Goal: Obtain resource: Download file/media

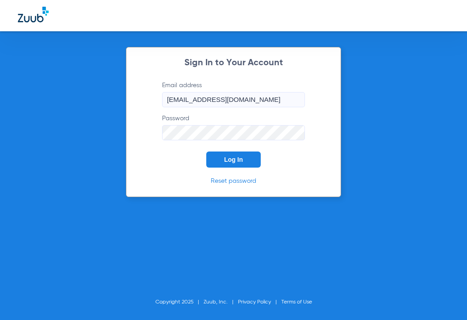
click at [238, 164] on button "Log In" at bounding box center [233, 159] width 55 height 16
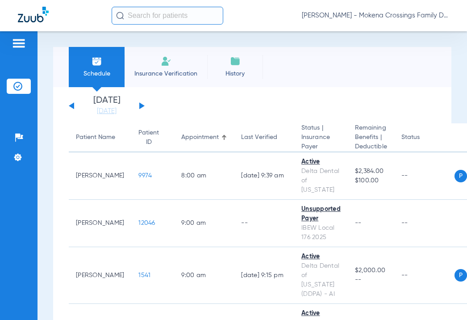
drag, startPoint x: 145, startPoint y: 107, endPoint x: 141, endPoint y: 111, distance: 5.4
click at [145, 107] on app-single-date-navigator "[DATE] [DATE] [DATE] [DATE] [DATE] [DATE] [DATE] [DATE] [DATE] [DATE] [DATE] [D…" at bounding box center [252, 106] width 367 height 20
click at [140, 105] on button at bounding box center [141, 105] width 5 height 7
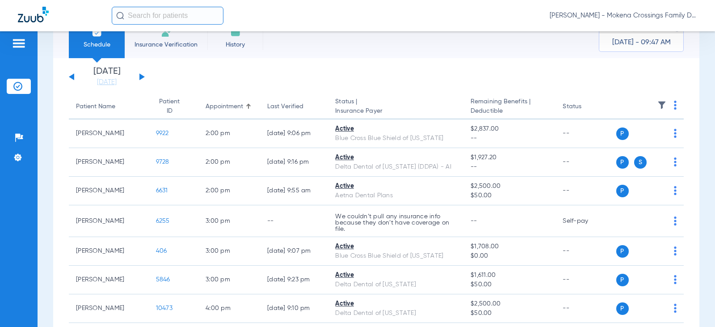
scroll to position [45, 0]
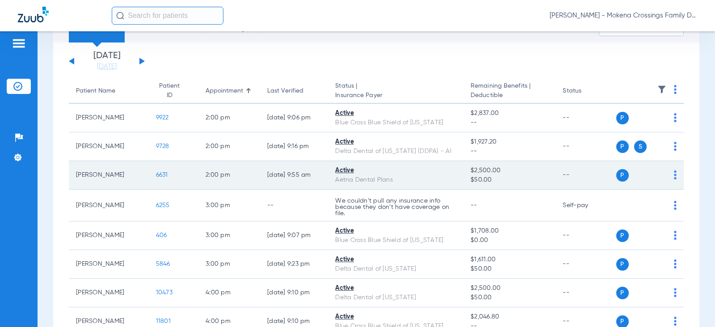
click at [159, 172] on span "6631" at bounding box center [162, 175] width 12 height 6
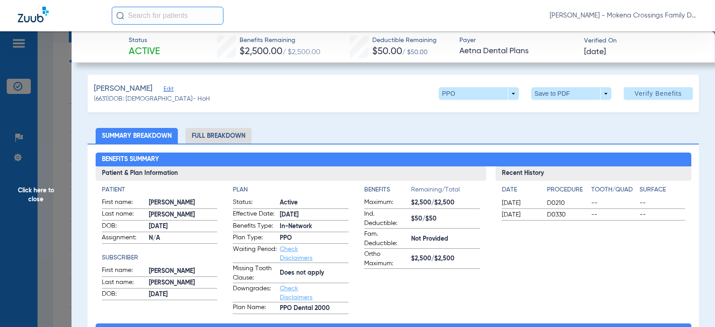
scroll to position [0, 0]
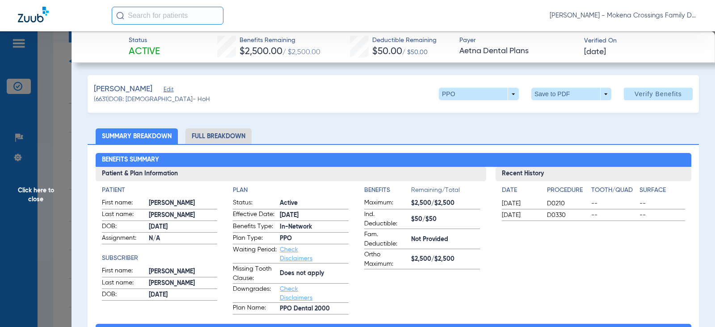
click at [213, 136] on li "Full Breakdown" at bounding box center [218, 136] width 66 height 16
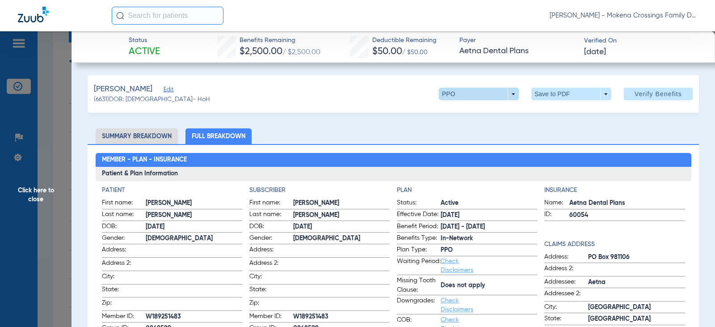
click at [467, 93] on span at bounding box center [479, 94] width 80 height 13
click at [345, 108] on div at bounding box center [357, 163] width 715 height 327
click at [467, 91] on span at bounding box center [571, 94] width 80 height 13
click at [467, 113] on span "Save to PDF" at bounding box center [567, 112] width 35 height 6
click at [467, 130] on ul "Summary Breakdown Full Breakdown" at bounding box center [393, 136] width 611 height 16
